Goal: Communication & Community: Answer question/provide support

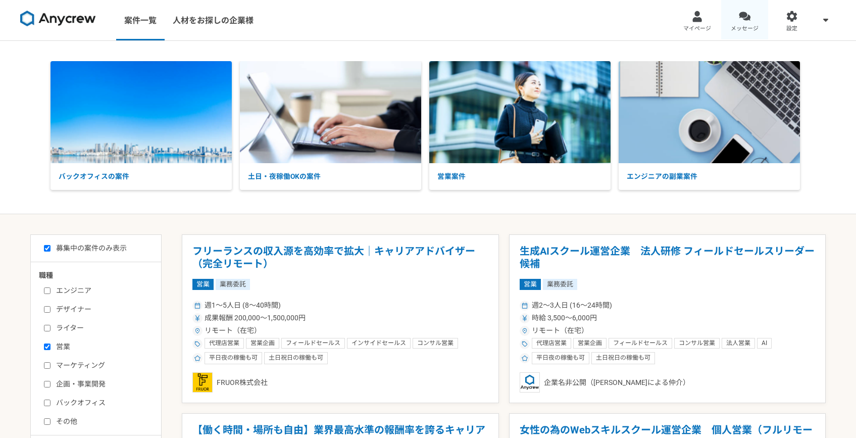
click at [749, 23] on link "メッセージ" at bounding box center [744, 20] width 47 height 40
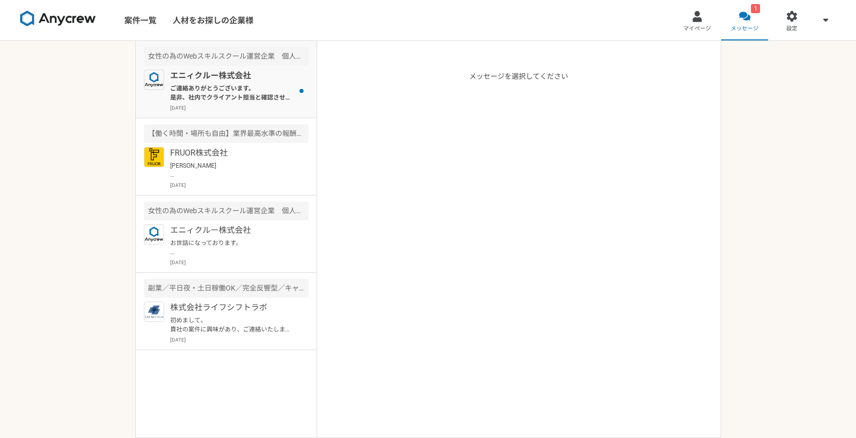
click at [262, 103] on div "エニィクルー株式会社 ご連絡ありがとうございます。 是非、社内でクライアント担当と確認させていただければと思いますので、下記リンクから、事前に、レジュメの送付…" at bounding box center [239, 91] width 138 height 42
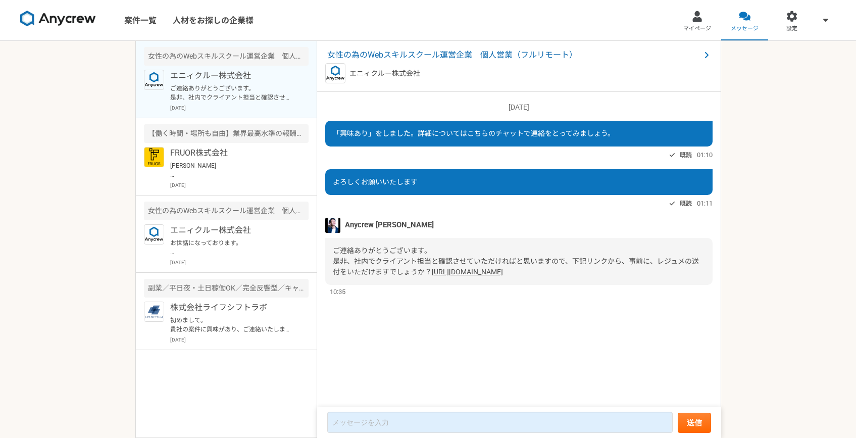
click at [503, 276] on link "[URL][DOMAIN_NAME]" at bounding box center [467, 272] width 71 height 8
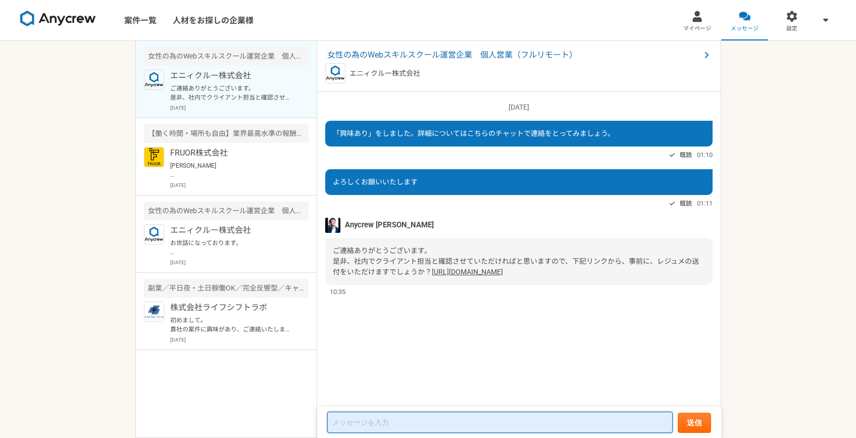
click at [390, 417] on textarea at bounding box center [499, 421] width 345 height 21
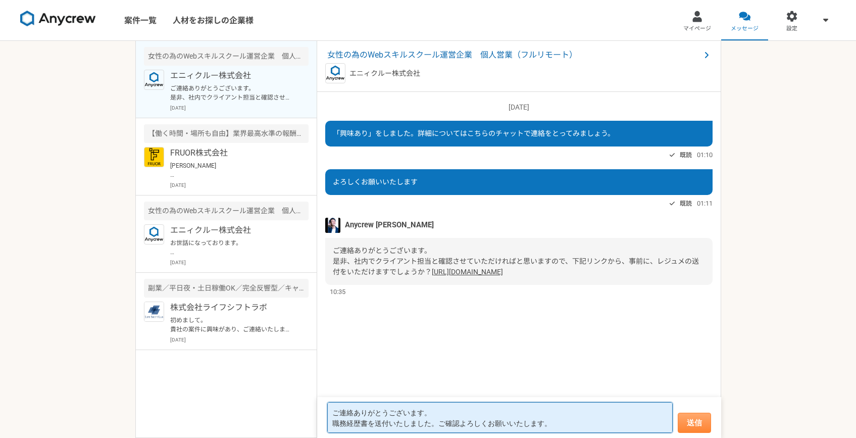
type textarea "ご連絡ありがとうございます。 職務経歴書を送付いたしました。ご確認よろしくお願いいたします。"
click at [685, 426] on button "送信" at bounding box center [693, 422] width 33 height 20
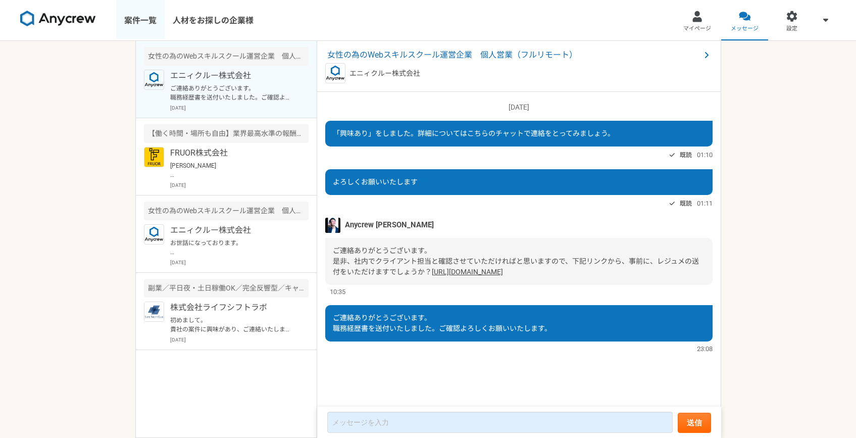
click at [135, 19] on link "案件一覧" at bounding box center [140, 20] width 48 height 40
